Goal: Find specific page/section: Find specific page/section

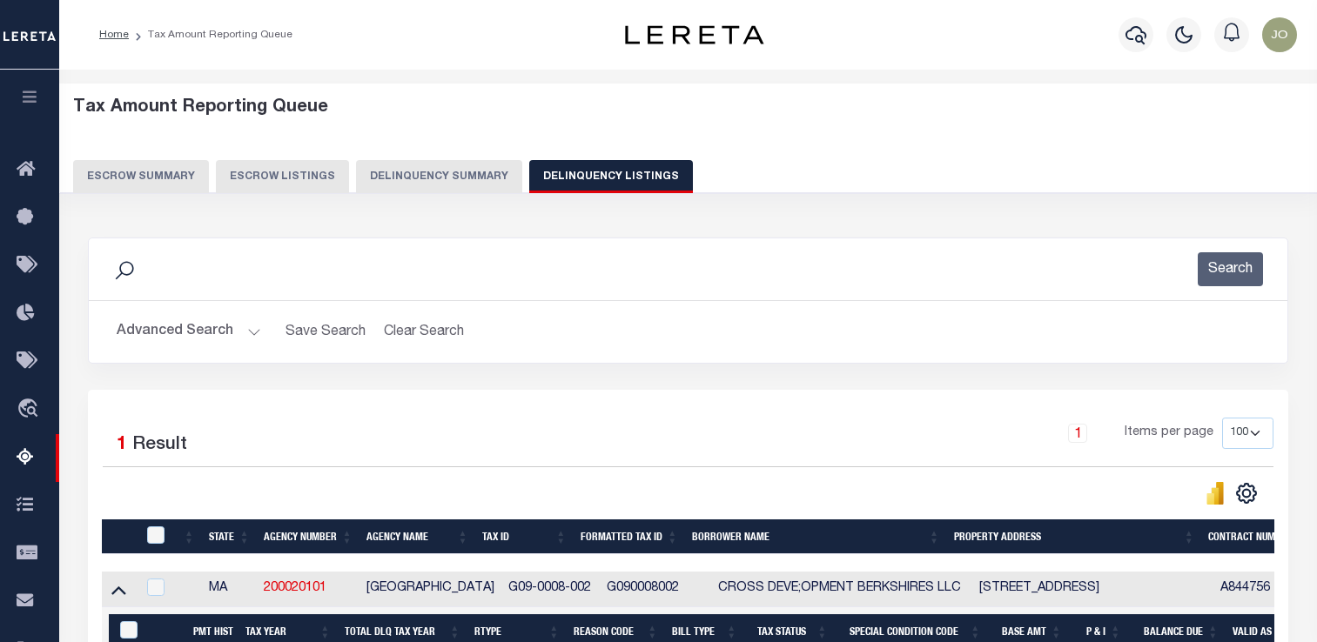
select select "100"
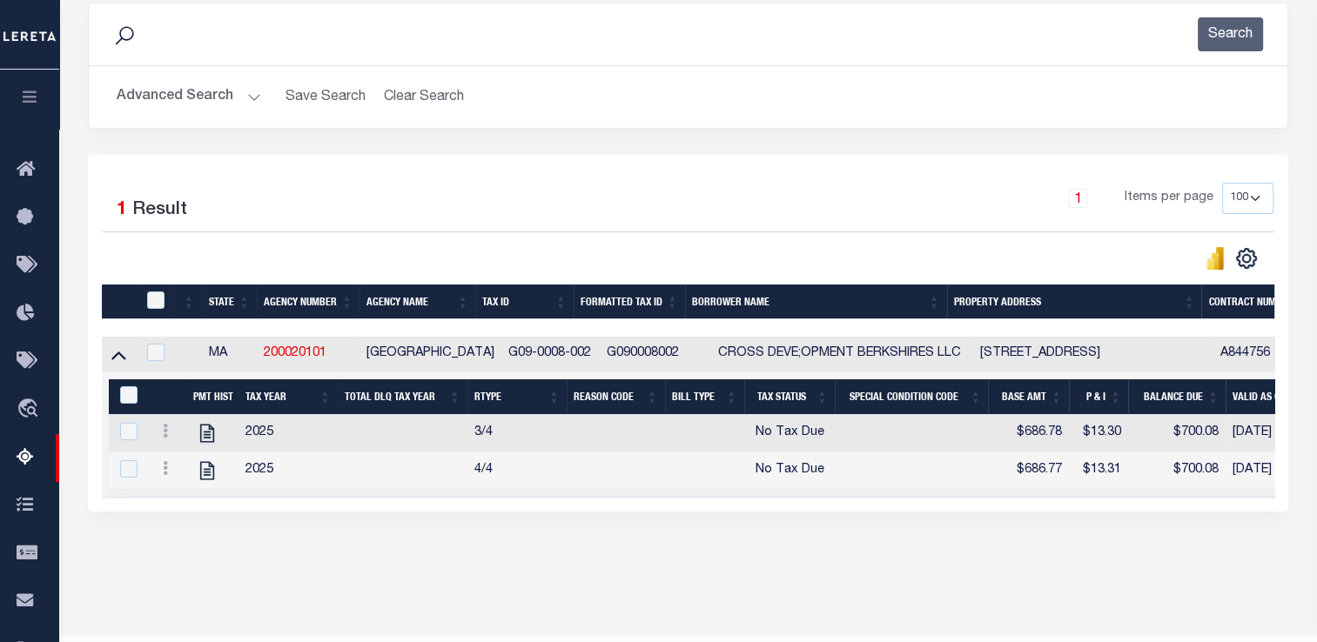
scroll to position [235, 0]
drag, startPoint x: 487, startPoint y: 354, endPoint x: 566, endPoint y: 357, distance: 78.4
click at [566, 357] on td "G09-0008-002" at bounding box center [550, 355] width 98 height 36
checkbox input "true"
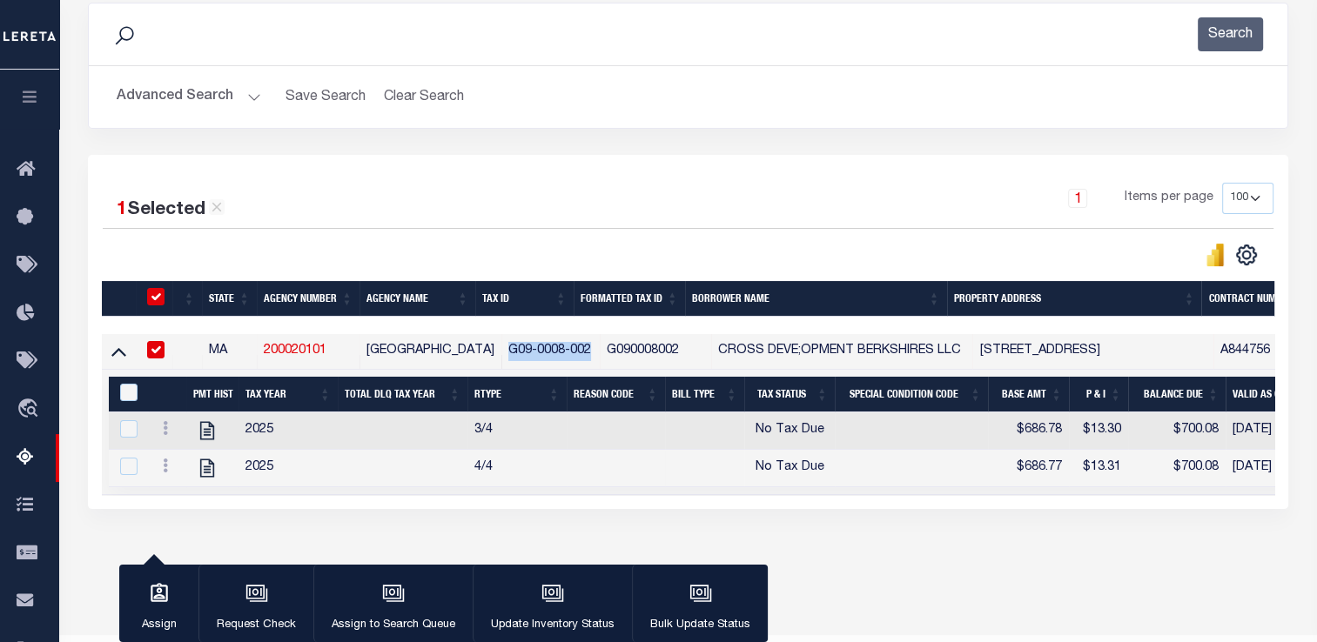
copy td "G09-0008-002"
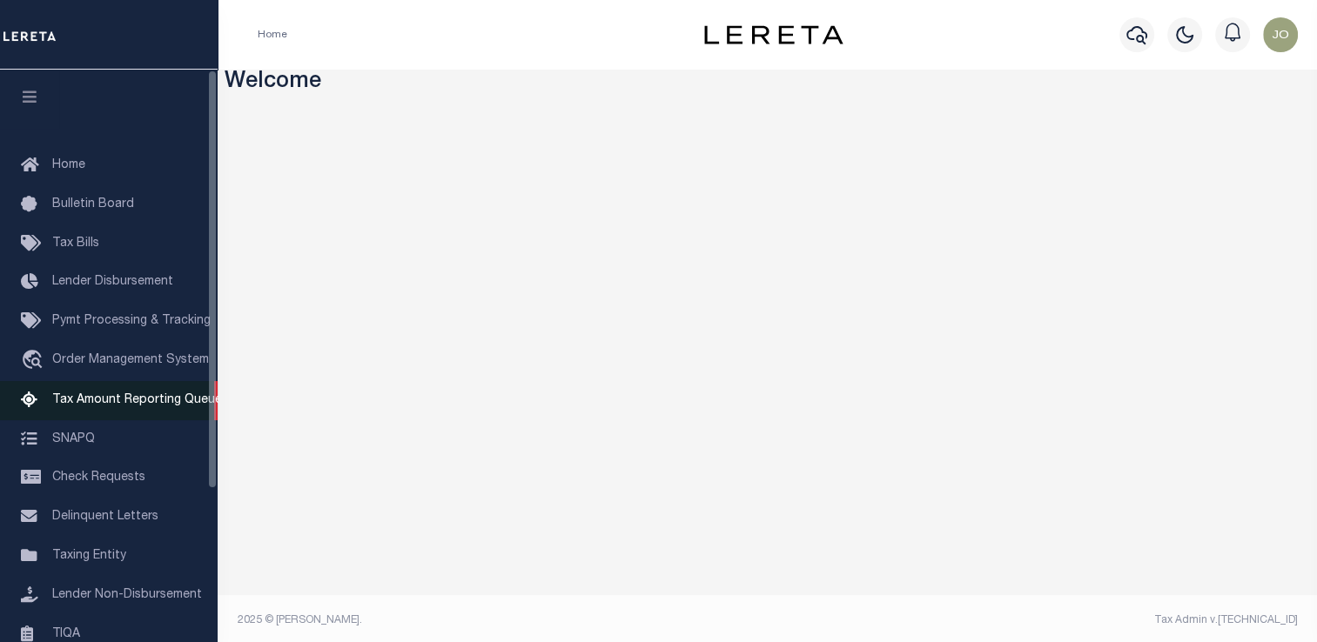
click at [112, 406] on span "Tax Amount Reporting Queue" at bounding box center [137, 400] width 170 height 12
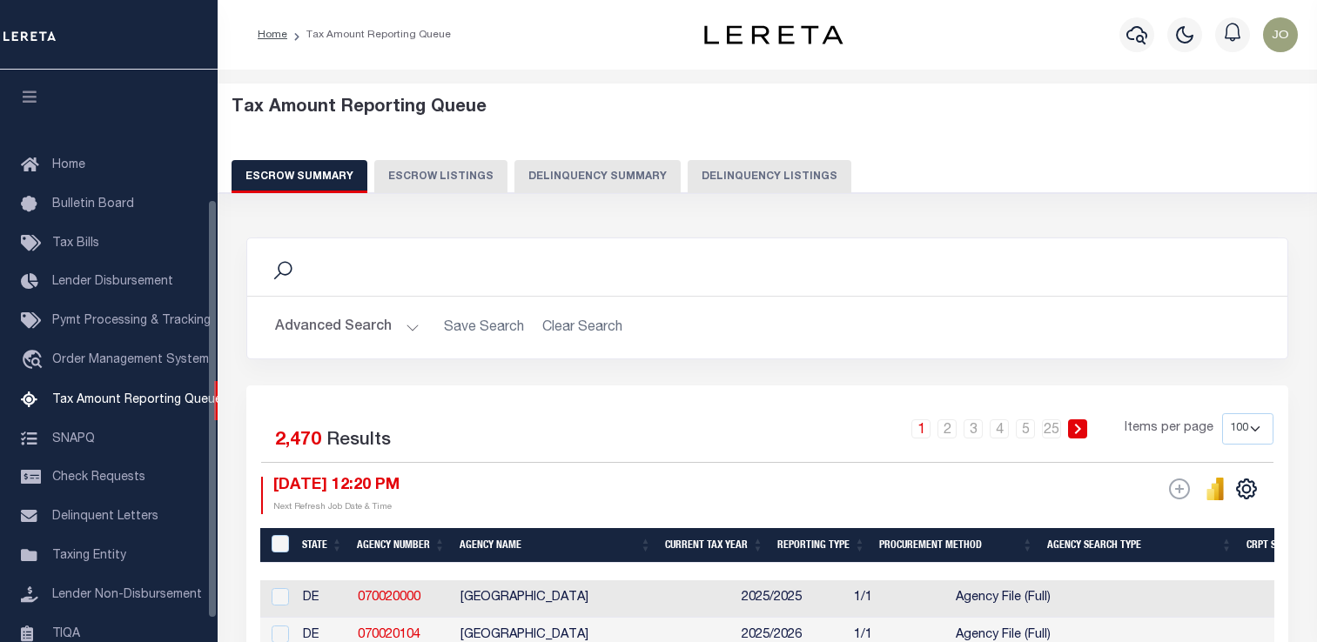
select select "100"
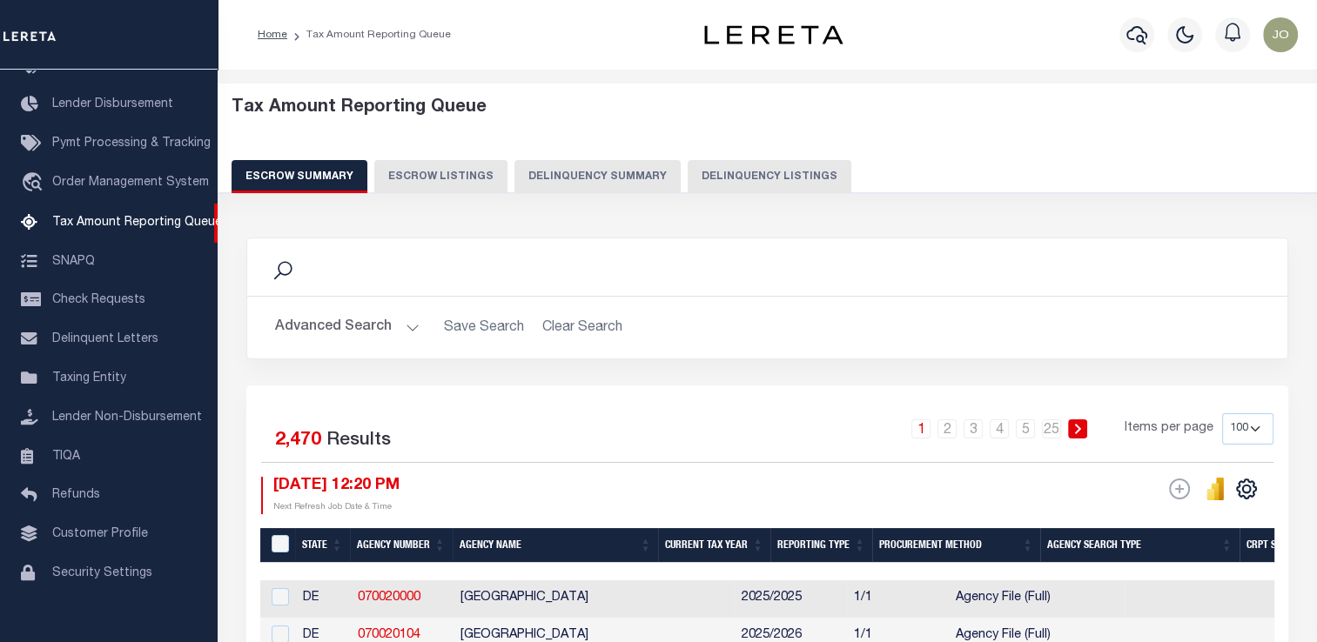
click at [735, 178] on button "Delinquency Listings" at bounding box center [770, 176] width 164 height 33
select select
select select "100"
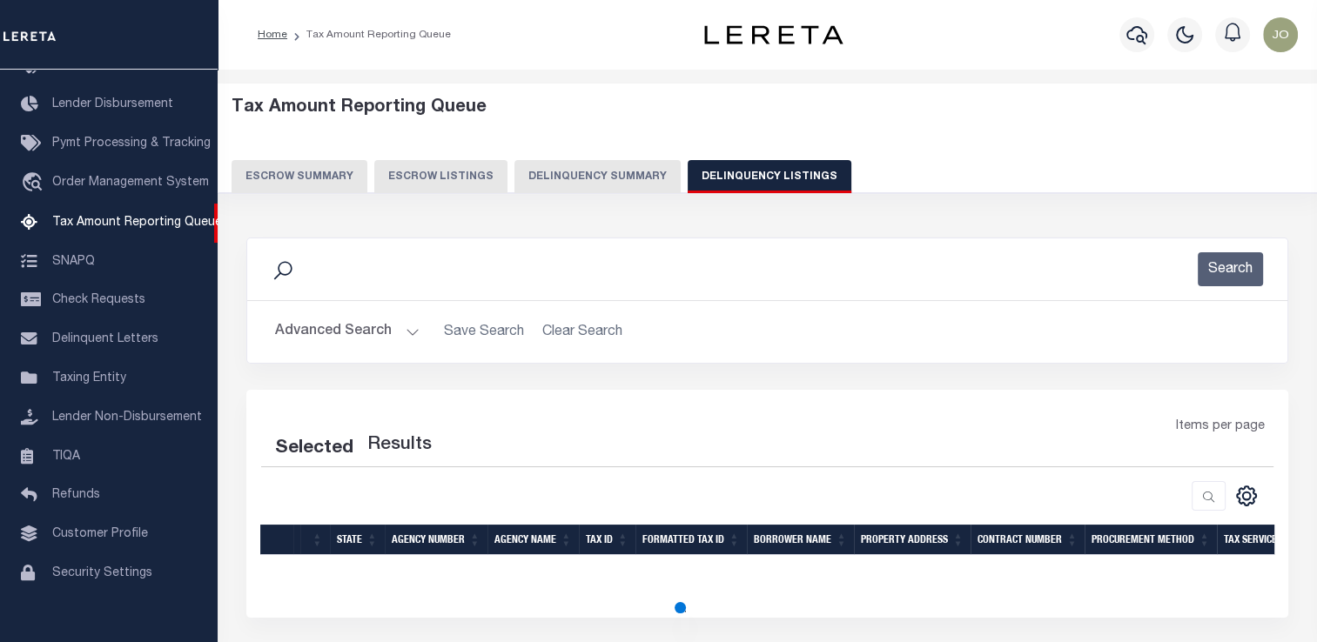
select select "100"
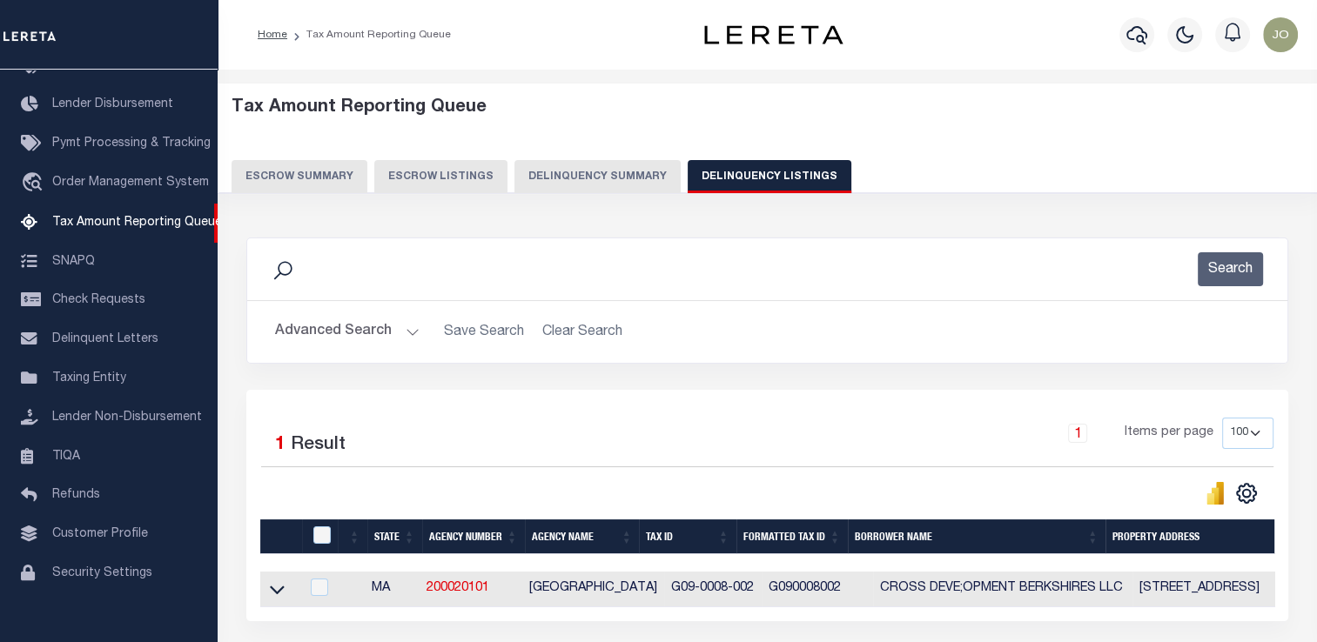
click at [386, 330] on button "Advanced Search" at bounding box center [347, 332] width 144 height 34
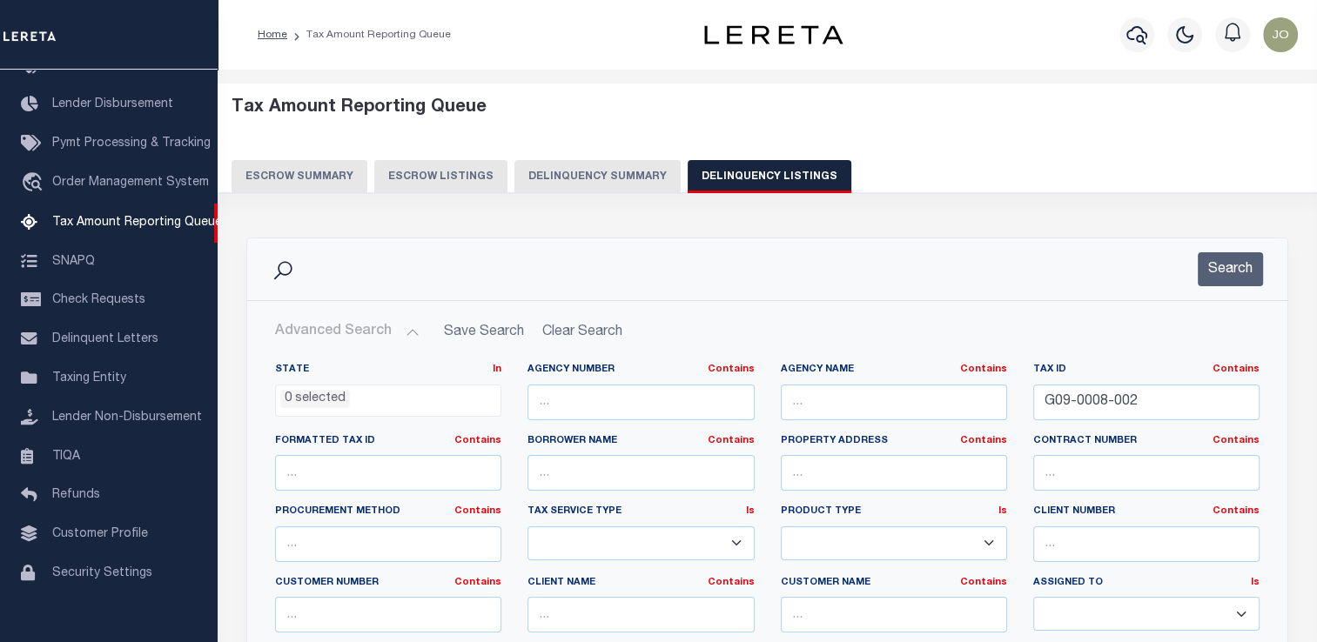
click at [1112, 421] on div "Tax ID Contains Contains Is G09-0008-002" at bounding box center [1146, 398] width 252 height 71
click at [1124, 406] on input "G09-0008-002" at bounding box center [1146, 403] width 226 height 36
paste input "300 0129 00800"
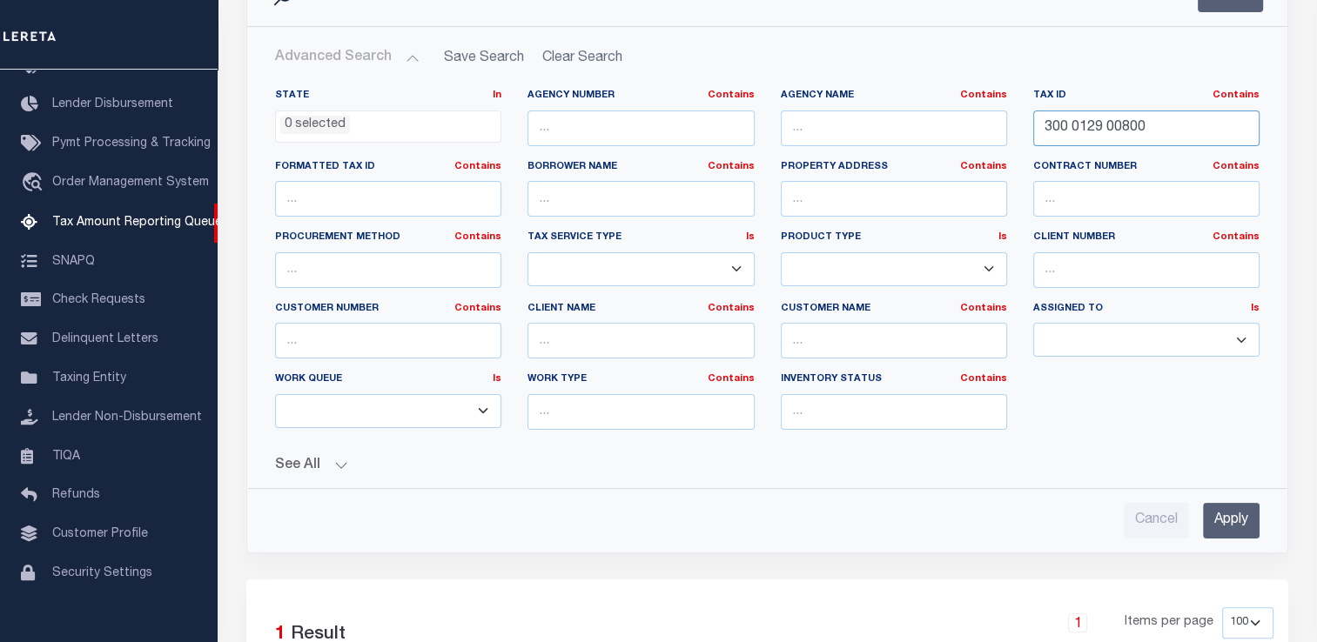
scroll to position [276, 0]
type input "300 0129 00800"
click at [1211, 507] on input "Apply" at bounding box center [1231, 519] width 57 height 36
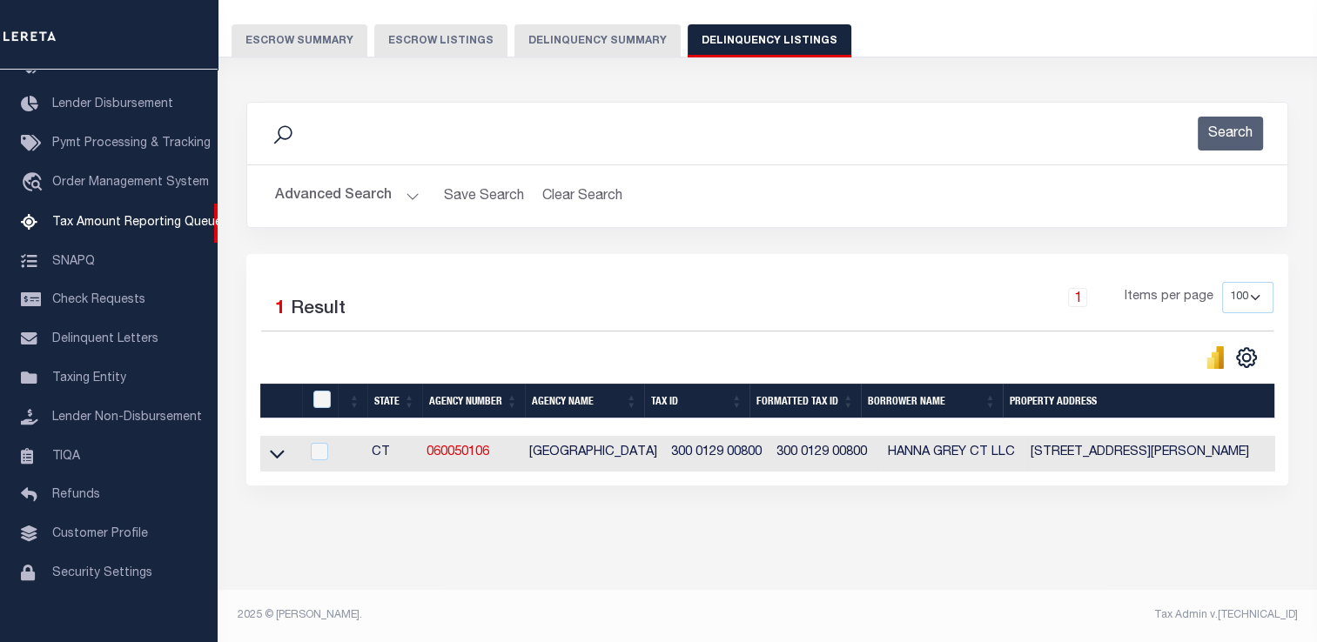
scroll to position [148, 0]
click at [285, 446] on link at bounding box center [277, 452] width 20 height 12
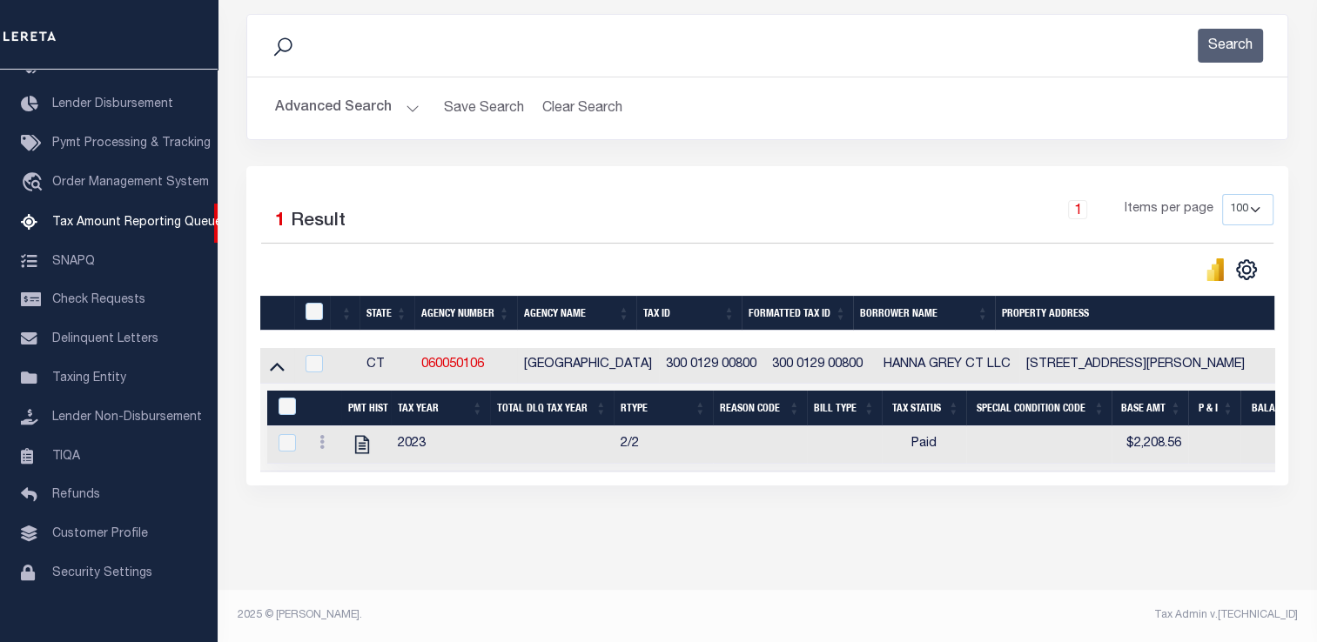
scroll to position [232, 0]
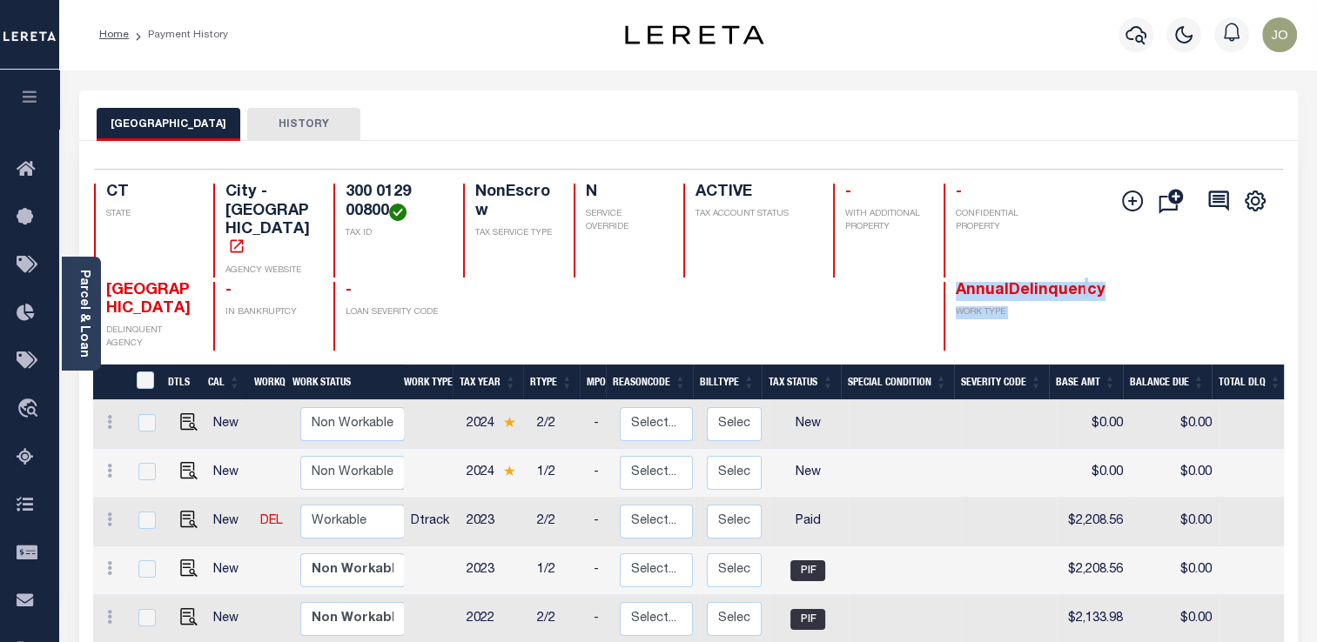
drag, startPoint x: 956, startPoint y: 265, endPoint x: 1100, endPoint y: 266, distance: 144.5
click at [1100, 266] on div "Selected 8 Results 1 Items per page 25 50 100 CT STATE City - CT AGENCY WEBSITE…" at bounding box center [688, 260] width 1217 height 182
click at [1107, 267] on div "Add Installment Line [GEOGRAPHIC_DATA]" at bounding box center [1183, 267] width 198 height 167
click at [861, 119] on div "NEW HAVEN CITY HISTORY" at bounding box center [689, 124] width 1184 height 32
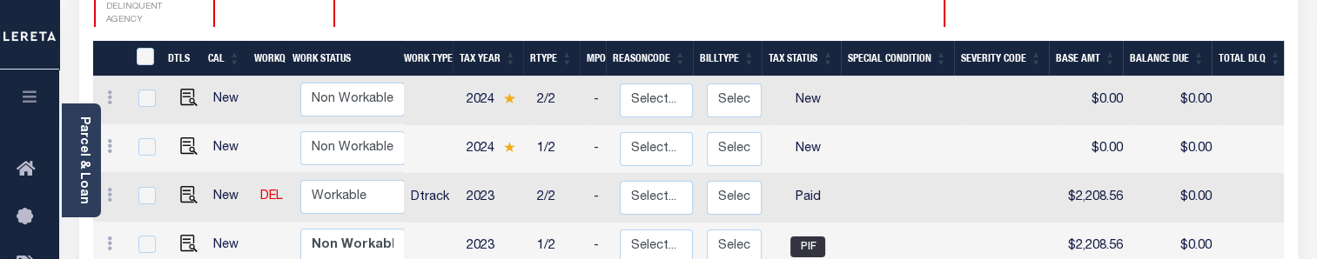
scroll to position [333, 0]
